Goal: Information Seeking & Learning: Learn about a topic

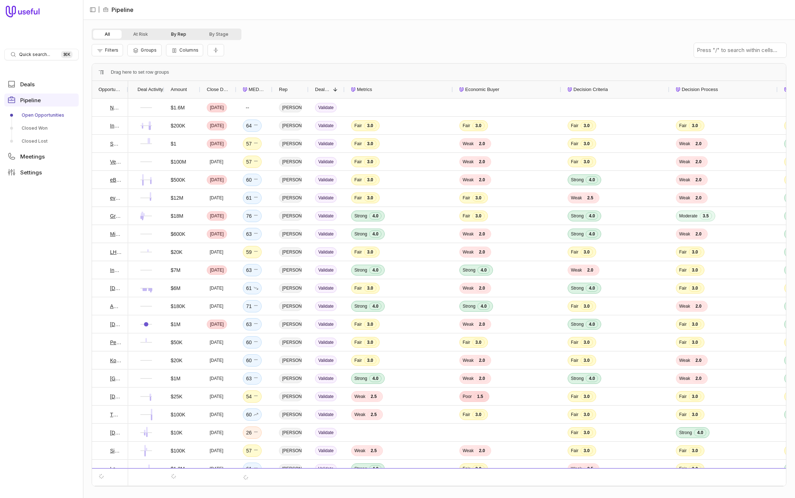
click at [179, 32] on button "By Rep" at bounding box center [178, 34] width 38 height 9
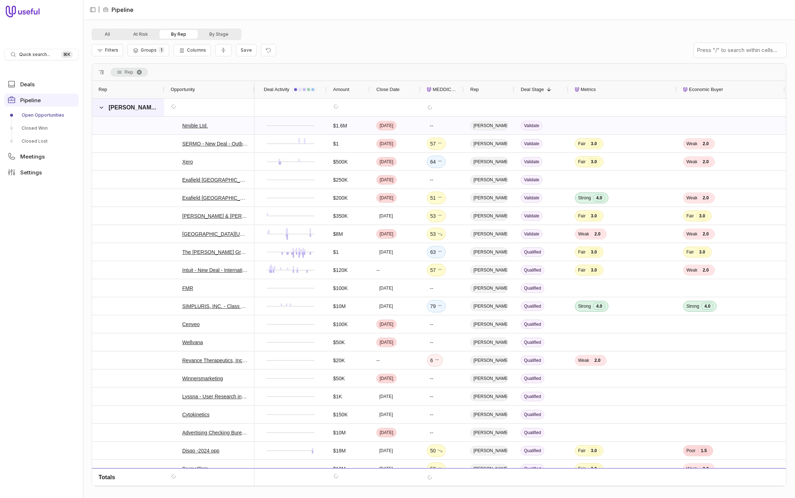
click at [102, 113] on span at bounding box center [101, 107] width 6 height 14
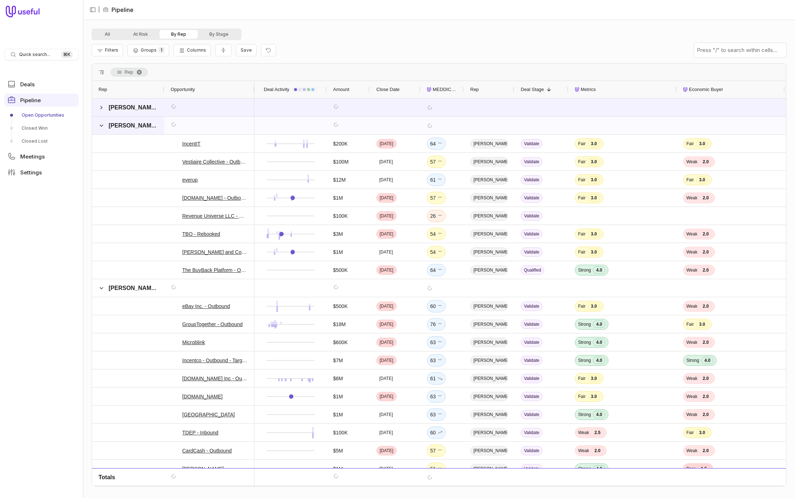
click at [99, 129] on span at bounding box center [101, 125] width 6 height 14
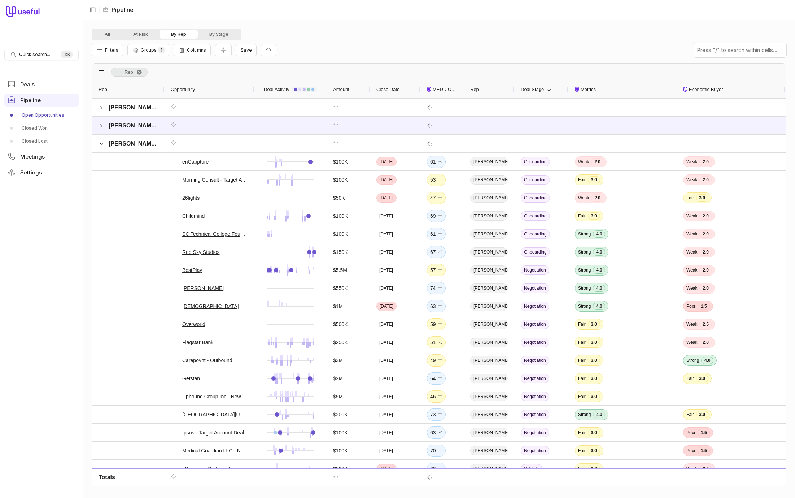
click at [443, 91] on span "MEDDICC Score" at bounding box center [445, 89] width 25 height 9
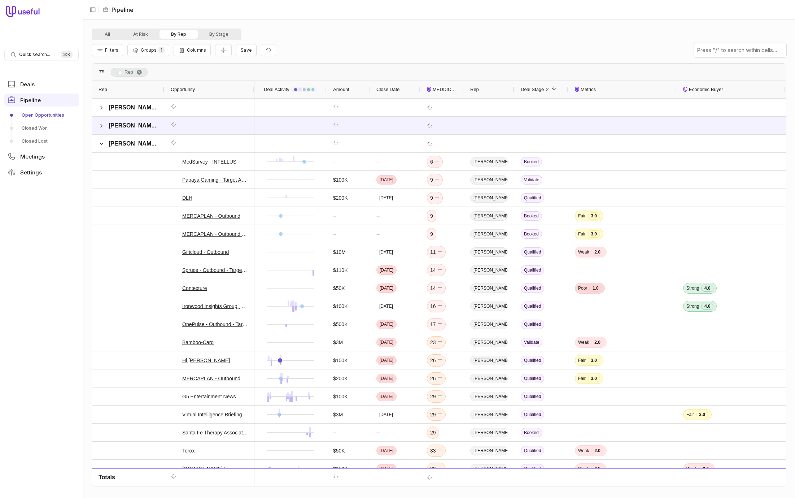
click at [440, 89] on span "MEDDICC Score" at bounding box center [445, 89] width 25 height 9
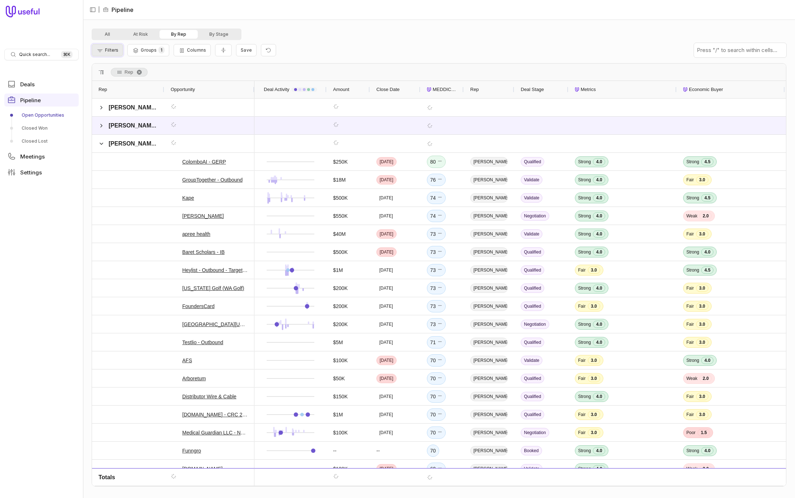
click at [114, 49] on span "Filters" at bounding box center [111, 49] width 13 height 5
click at [110, 50] on span "Filters" at bounding box center [111, 49] width 13 height 5
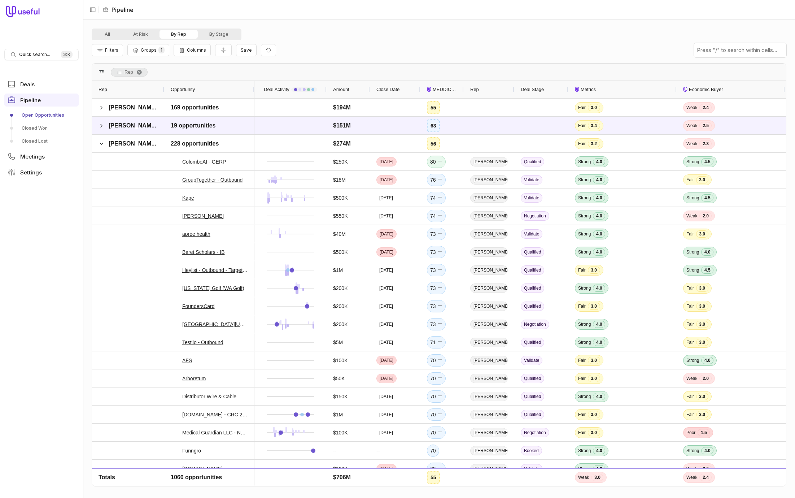
click at [433, 89] on span "MEDDICC Score" at bounding box center [445, 89] width 25 height 9
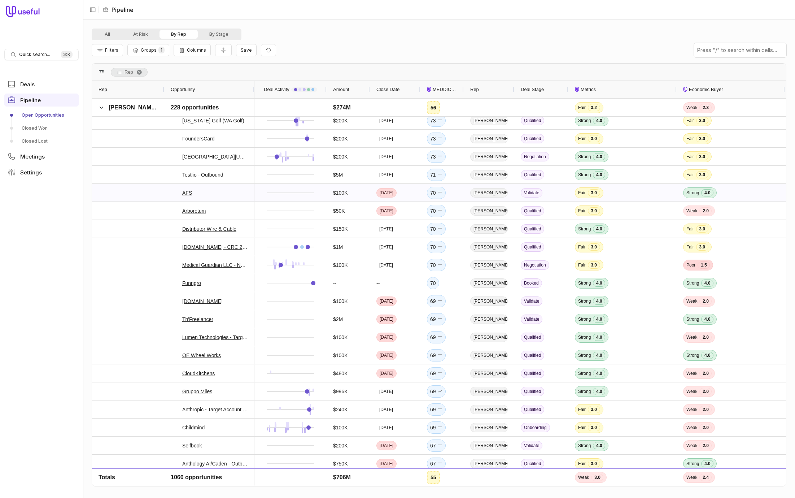
scroll to position [215, 0]
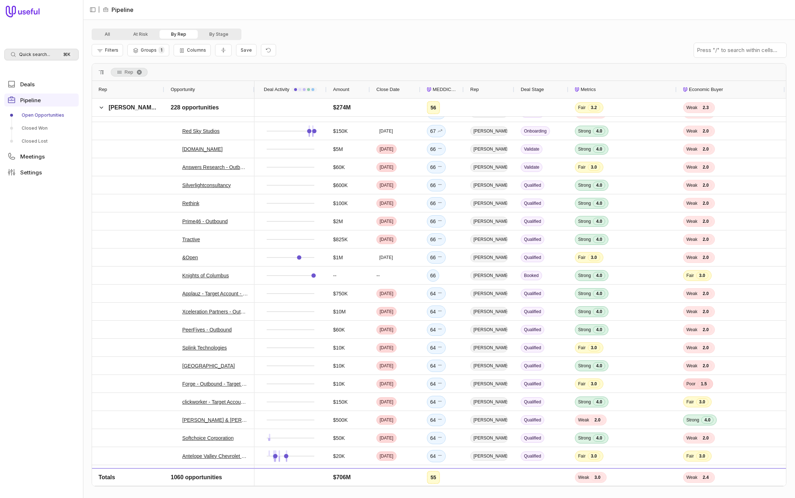
click at [35, 54] on span "Quick search..." at bounding box center [34, 55] width 31 height 6
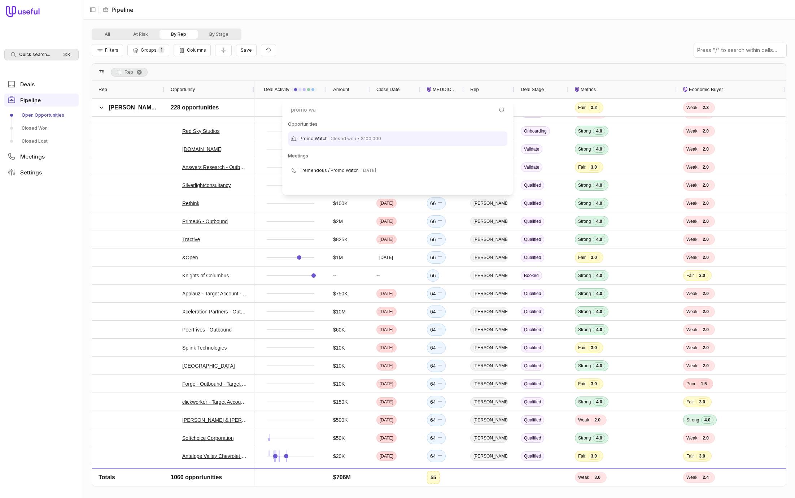
type input "promo wat"
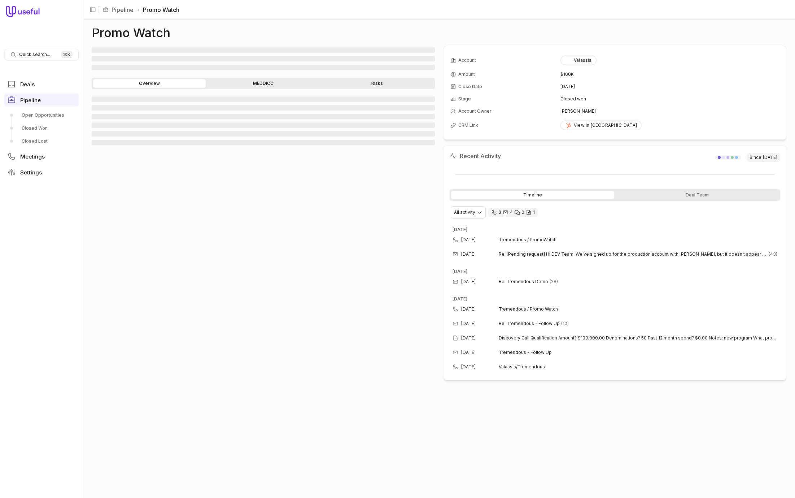
click at [259, 81] on link "MEDDICC" at bounding box center [263, 83] width 113 height 9
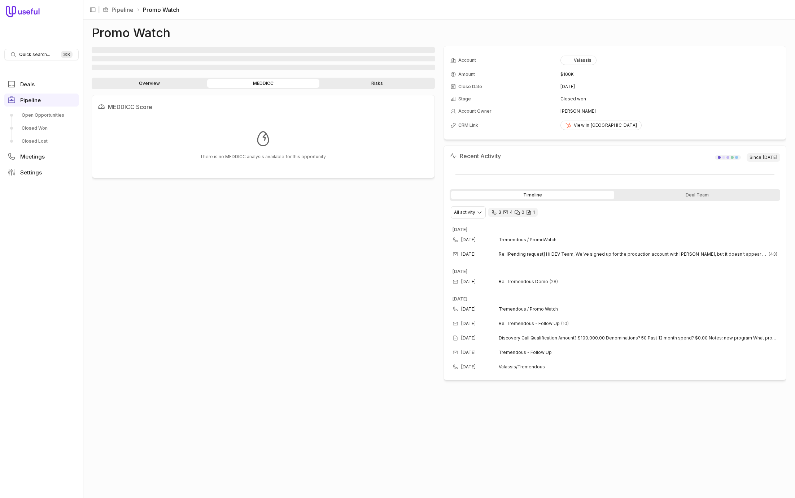
click at [168, 85] on link "Overview" at bounding box center [149, 83] width 113 height 9
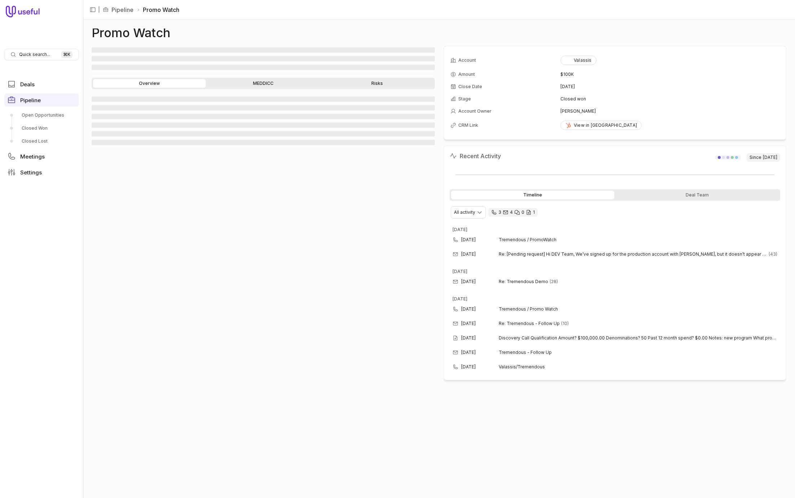
click at [248, 82] on link "MEDDICC" at bounding box center [263, 83] width 113 height 9
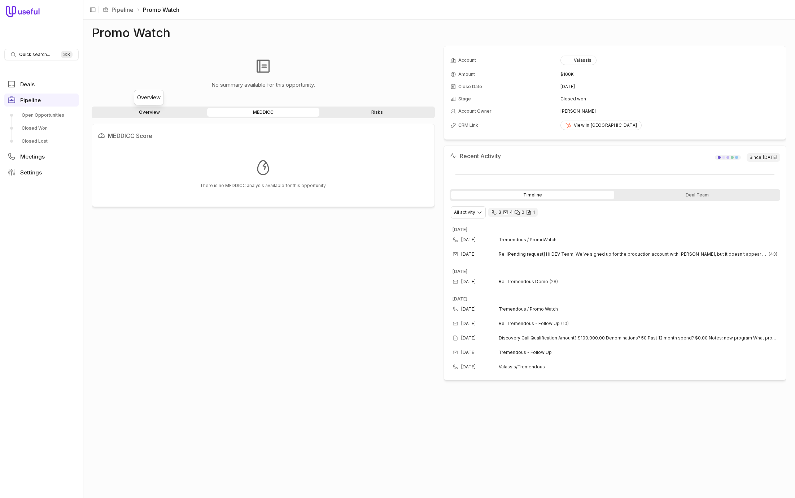
click at [184, 113] on link "Overview" at bounding box center [149, 112] width 113 height 9
click at [409, 117] on div "Overview MEDDICC Risks" at bounding box center [263, 112] width 343 height 12
click at [401, 111] on link "Risks" at bounding box center [377, 112] width 113 height 9
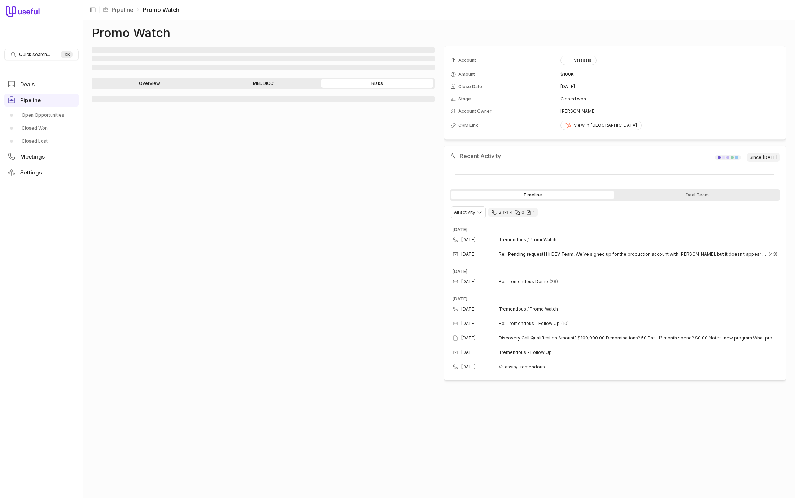
click at [190, 183] on div "‌" at bounding box center [263, 292] width 343 height 394
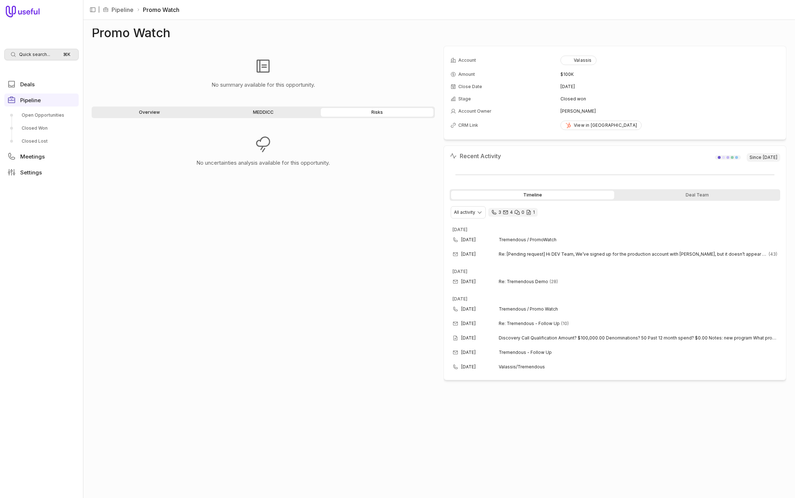
click at [53, 58] on div "Quick search... ⌘ K" at bounding box center [41, 55] width 74 height 12
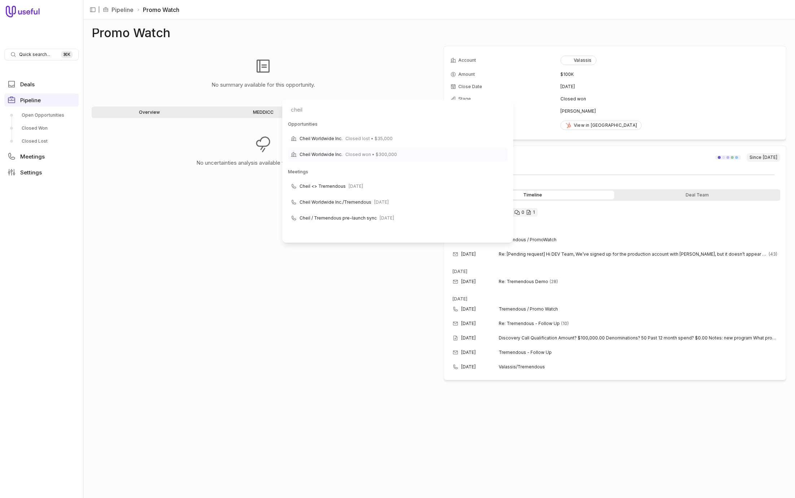
type input "cheil"
click at [354, 158] on span "Closed won • $300,000" at bounding box center [371, 154] width 52 height 9
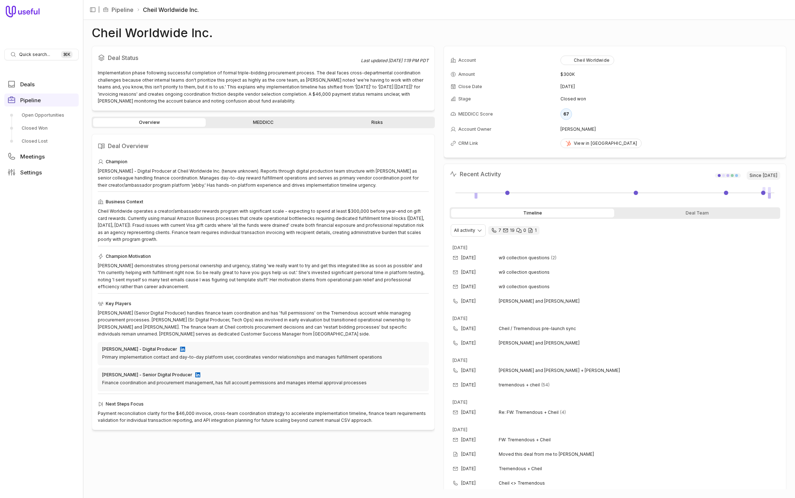
click at [246, 119] on link "MEDDICC" at bounding box center [263, 122] width 113 height 9
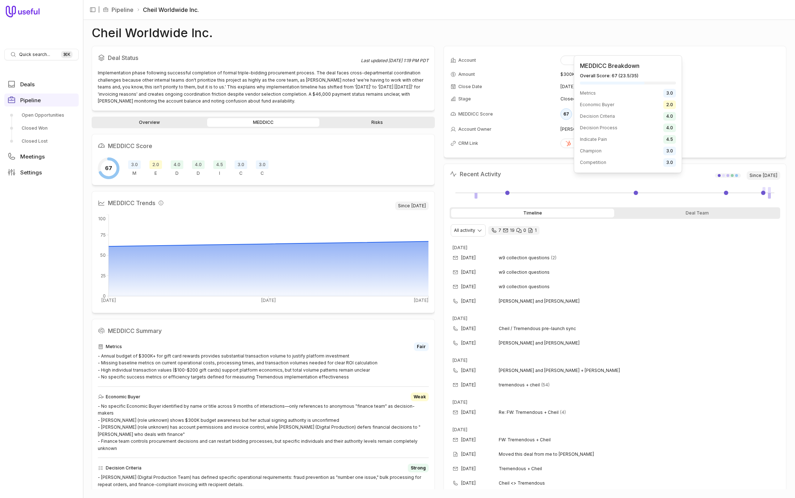
click at [569, 117] on div "67" at bounding box center [566, 114] width 12 height 12
click at [438, 31] on div "Cheil Worldwide Inc." at bounding box center [439, 33] width 695 height 9
